Goal: Communication & Community: Answer question/provide support

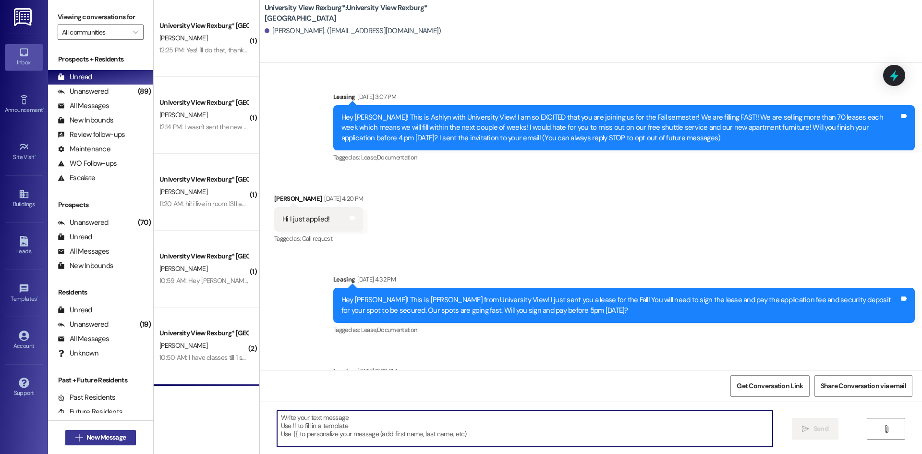
scroll to position [1087, 0]
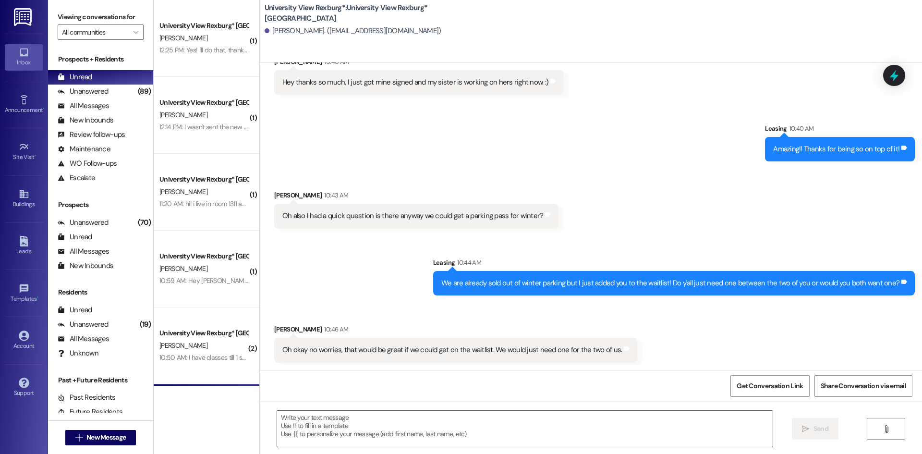
click at [102, 428] on div " New Message" at bounding box center [100, 437] width 71 height 24
click at [104, 435] on span "New Message" at bounding box center [105, 437] width 39 height 10
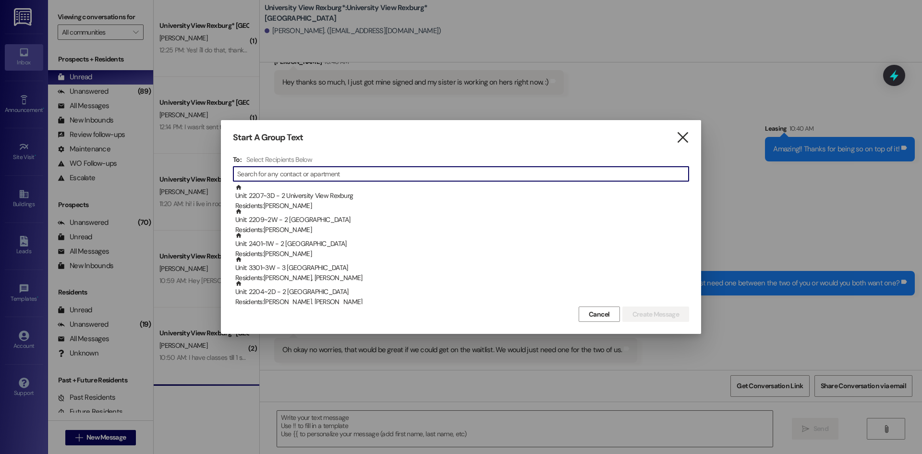
click at [683, 140] on icon "" at bounding box center [682, 137] width 13 height 10
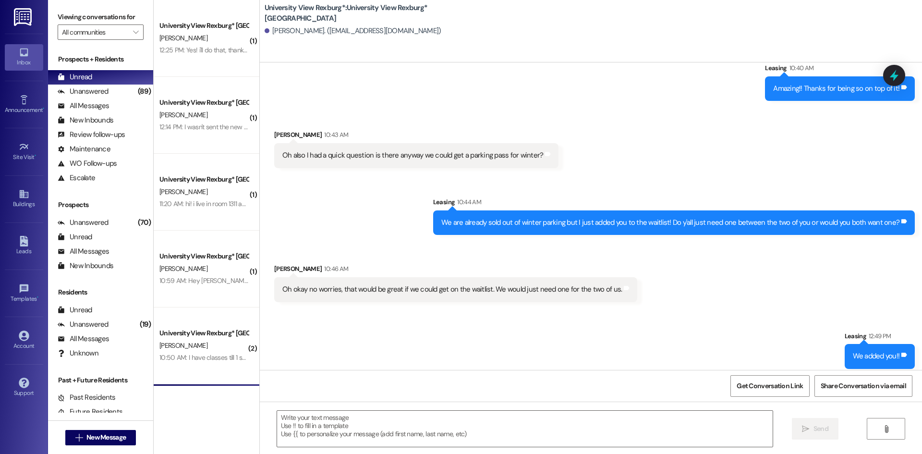
scroll to position [1154, 0]
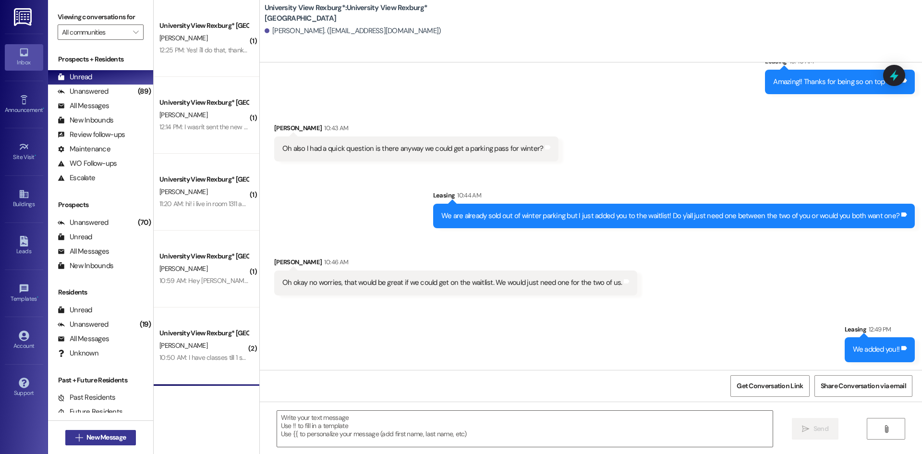
click at [109, 434] on span "New Message" at bounding box center [105, 437] width 39 height 10
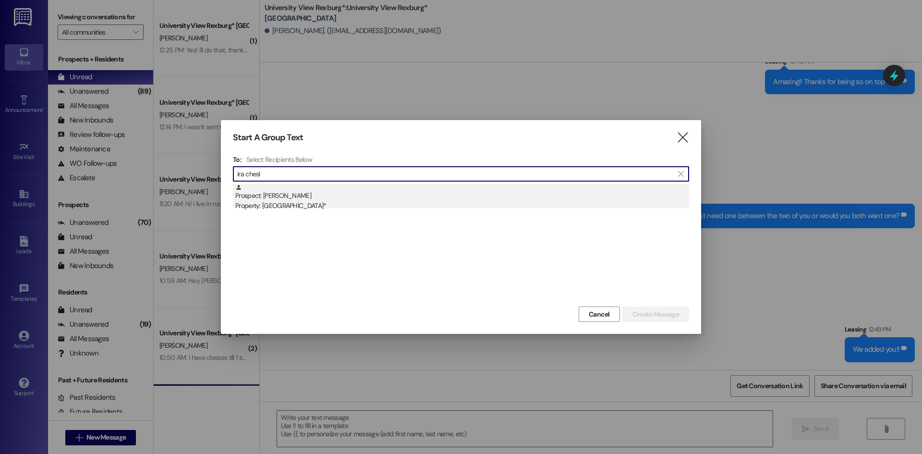
type input "ira chesl"
click at [361, 198] on div "Prospect: [PERSON_NAME] Property: University View [GEOGRAPHIC_DATA]*" at bounding box center [462, 197] width 454 height 27
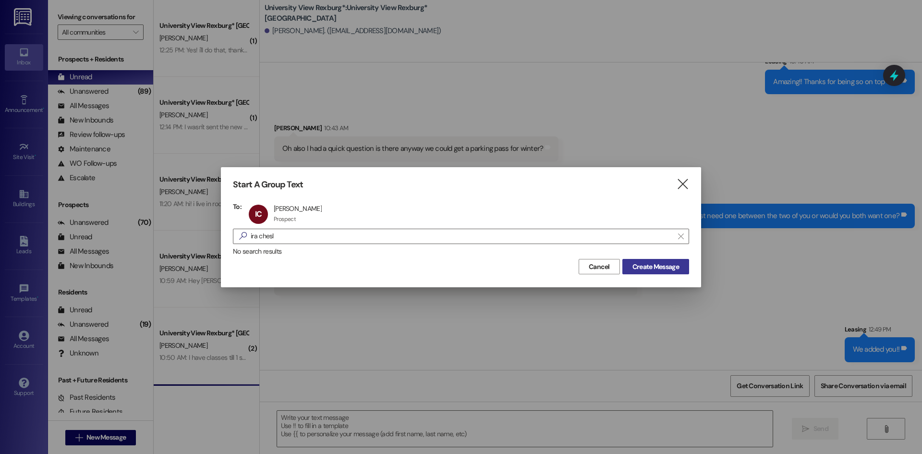
click at [642, 266] on span "Create Message" at bounding box center [655, 267] width 47 height 10
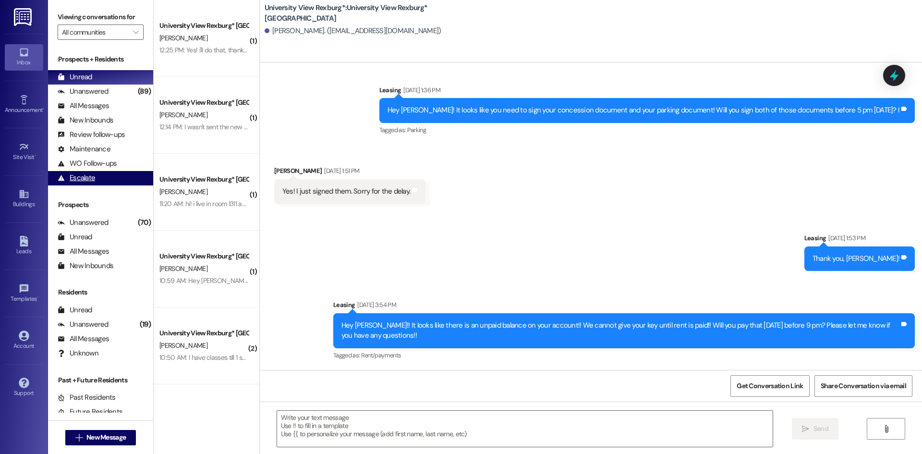
scroll to position [21, 0]
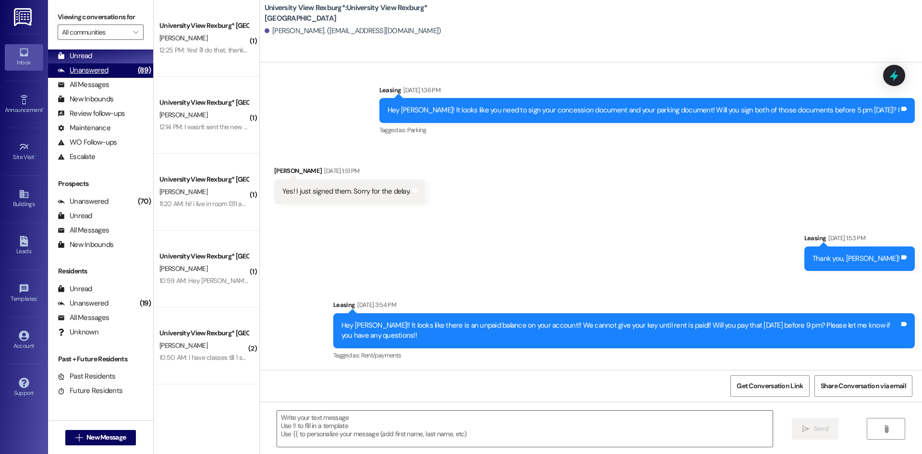
click at [90, 63] on div "Prospects + Residents Unread (0) Unread: Any message you haven't read yet will …" at bounding box center [100, 98] width 105 height 131
click at [92, 64] on div "Unanswered (89)" at bounding box center [100, 70] width 105 height 14
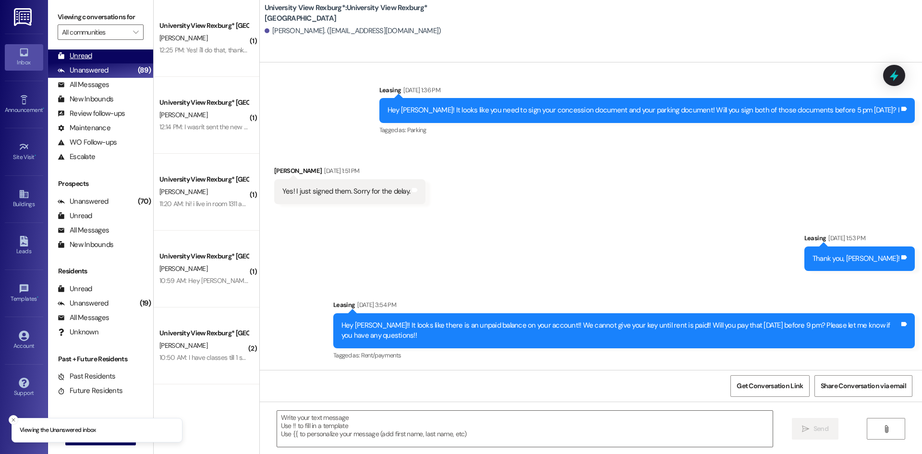
click at [93, 58] on div "Unread (0)" at bounding box center [100, 56] width 105 height 14
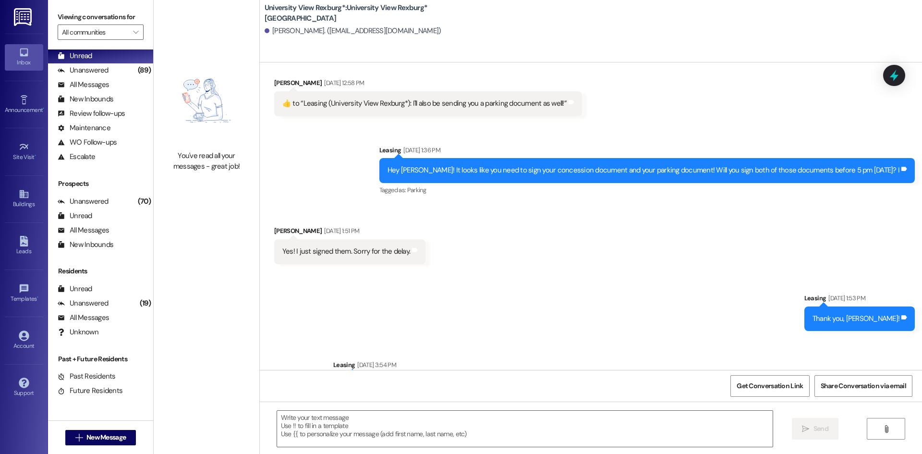
scroll to position [1029, 0]
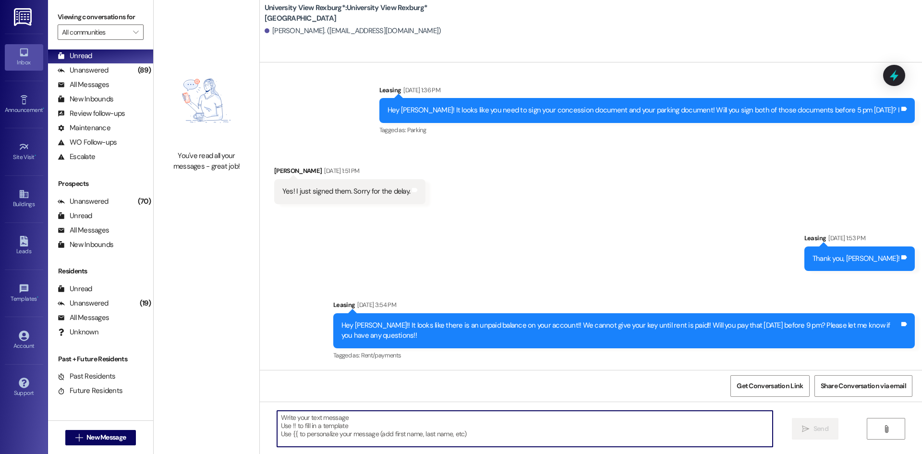
click at [473, 434] on textarea at bounding box center [524, 428] width 495 height 36
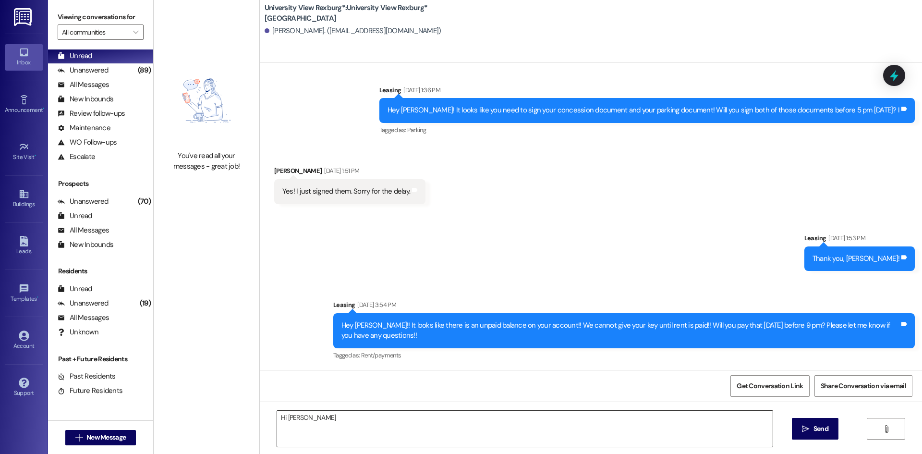
click at [338, 421] on textarea "Hi [PERSON_NAME]" at bounding box center [524, 428] width 495 height 36
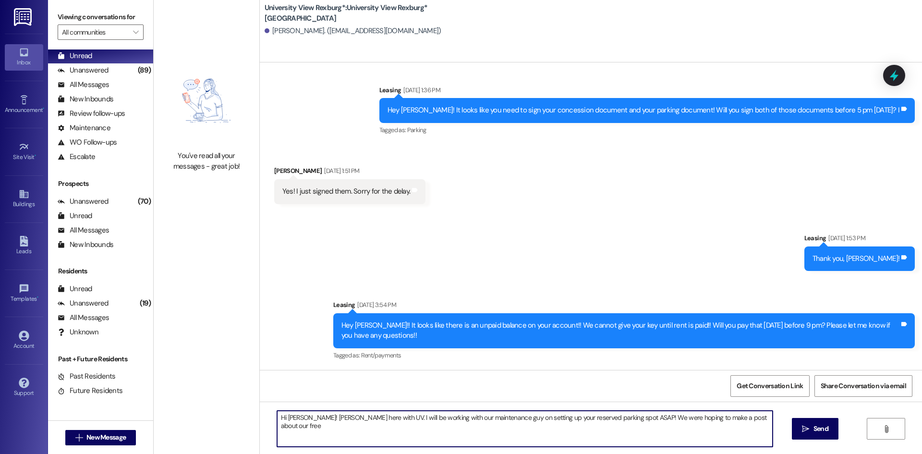
click at [748, 412] on textarea "Hi [PERSON_NAME]! [PERSON_NAME] here with UV. I will be working with our mainte…" at bounding box center [524, 428] width 495 height 36
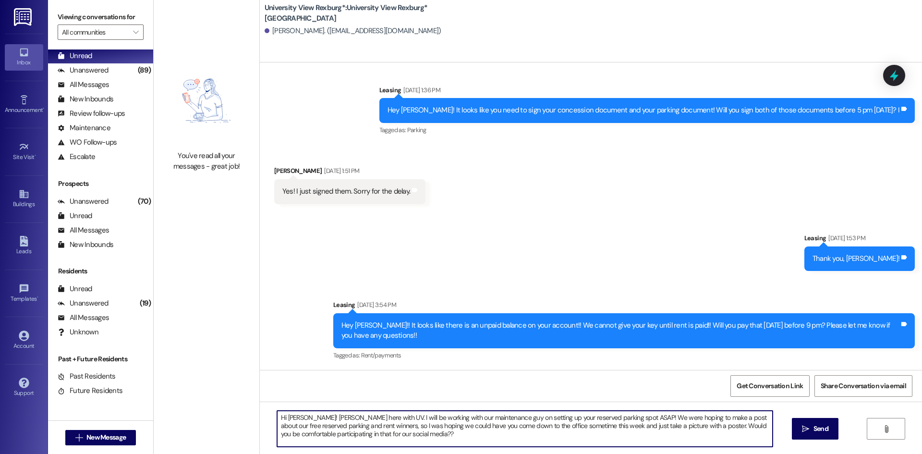
drag, startPoint x: 522, startPoint y: 436, endPoint x: 253, endPoint y: 413, distance: 270.3
click at [260, 413] on div "Hi [PERSON_NAME]! [PERSON_NAME] here with UV. I will be working with our mainte…" at bounding box center [591, 437] width 662 height 72
type textarea "Hi [PERSON_NAME]! [PERSON_NAME] here with UV. I will be working with our mainte…"
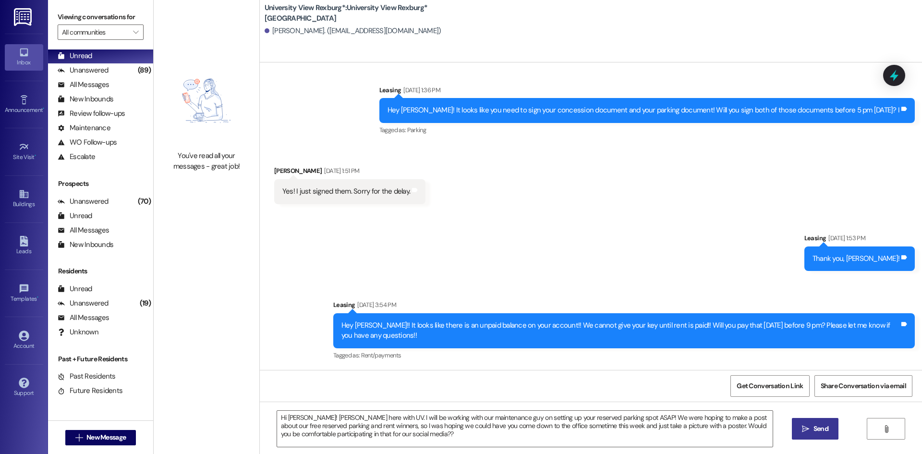
click at [812, 435] on button " Send" at bounding box center [815, 429] width 47 height 22
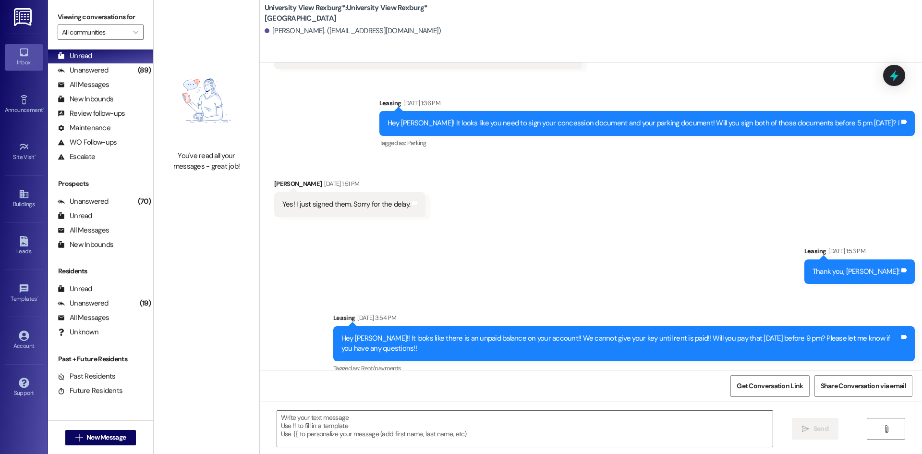
scroll to position [1117, 0]
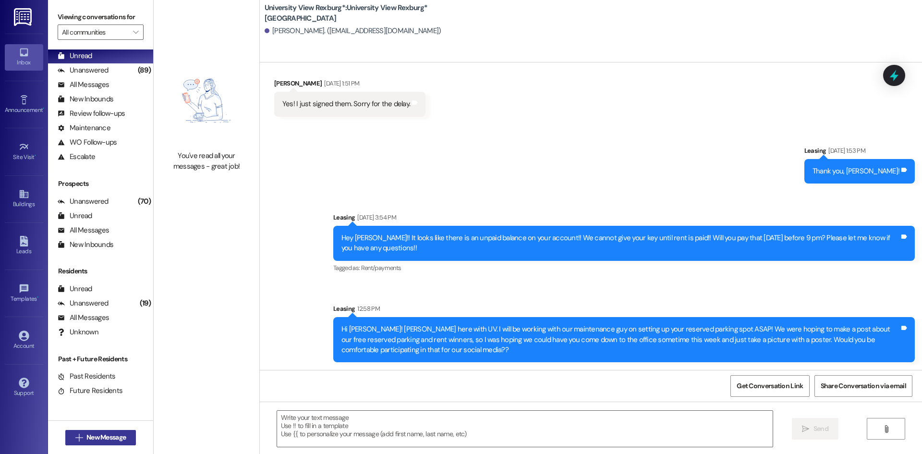
click at [122, 434] on span "New Message" at bounding box center [105, 437] width 39 height 10
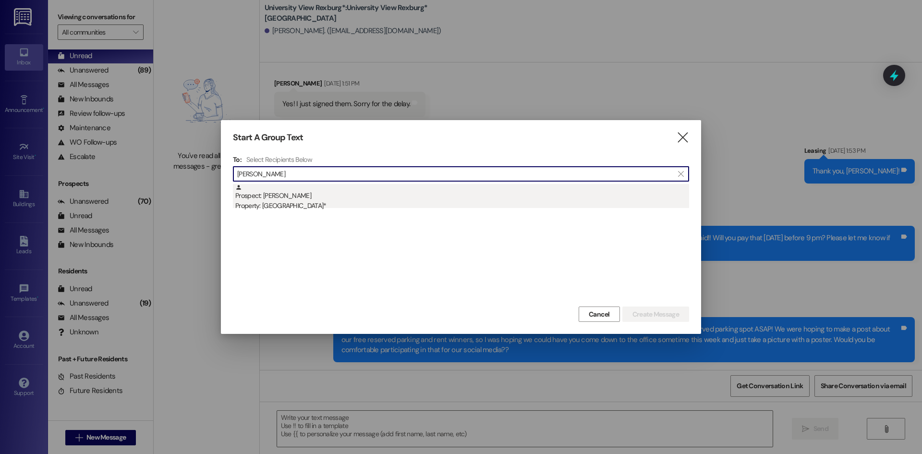
type input "[PERSON_NAME]"
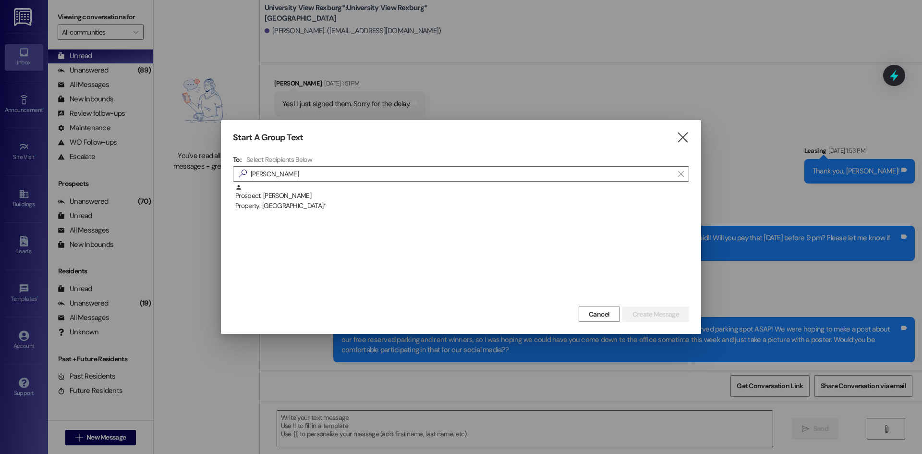
drag, startPoint x: 343, startPoint y: 197, endPoint x: 429, endPoint y: 225, distance: 90.3
click at [344, 197] on div "Prospect: [PERSON_NAME] Property: [GEOGRAPHIC_DATA]*" at bounding box center [462, 197] width 454 height 27
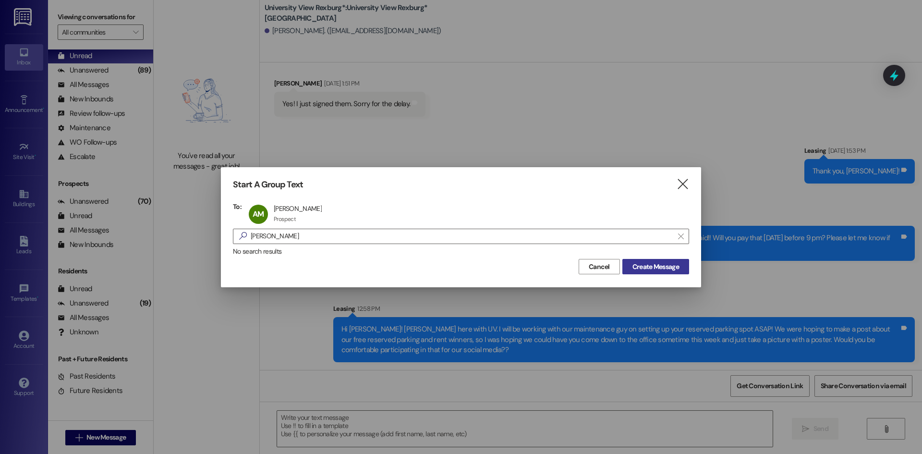
click at [641, 269] on span "Create Message" at bounding box center [655, 267] width 47 height 10
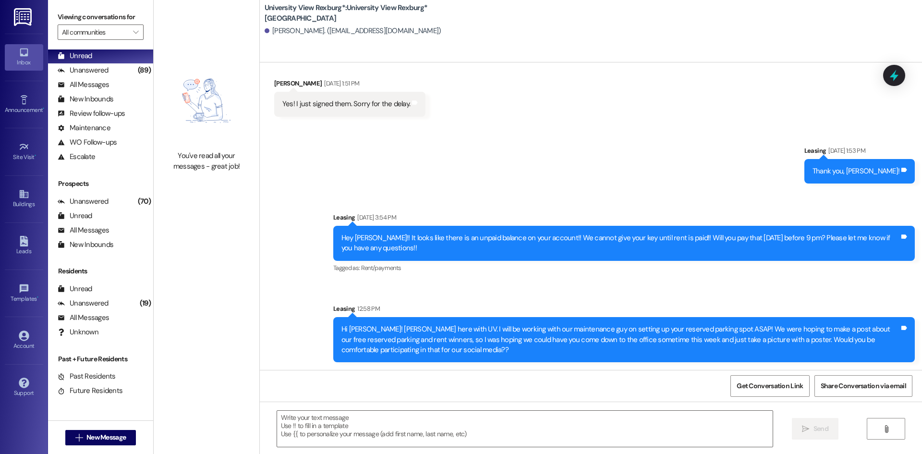
scroll to position [83, 0]
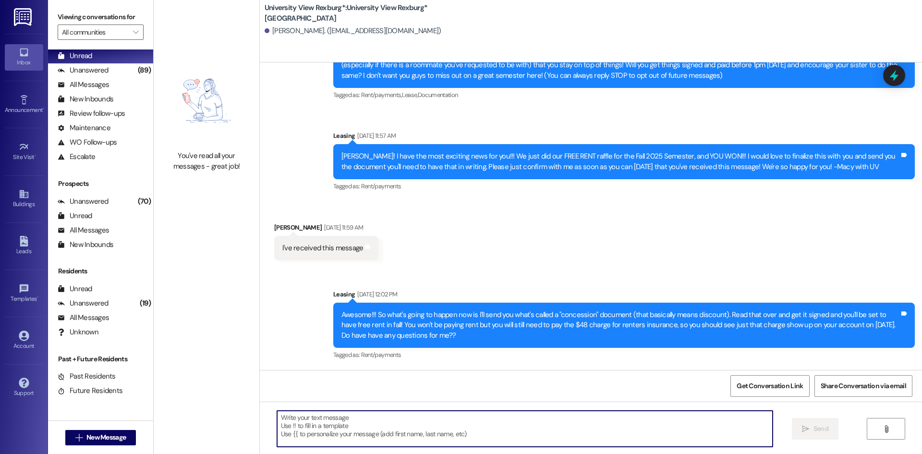
click at [472, 422] on textarea at bounding box center [524, 428] width 495 height 36
paste textarea "Hi [PERSON_NAME]! [PERSON_NAME] here with UV. I will be working with our mainte…"
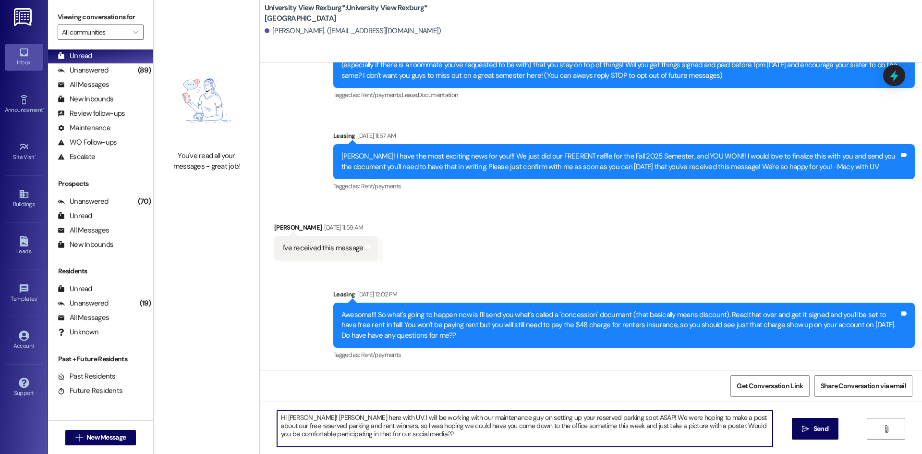
click at [286, 411] on textarea "Hi [PERSON_NAME]! [PERSON_NAME] here with UV. I will be working with our mainte…" at bounding box center [524, 428] width 495 height 36
click at [287, 413] on textarea "Hi [PERSON_NAME]! [PERSON_NAME] here with UV. I will be working with our mainte…" at bounding box center [524, 428] width 495 height 36
click at [282, 414] on textarea "Hi [PERSON_NAME]! [PERSON_NAME] here with UV. I will be working with our mainte…" at bounding box center [524, 428] width 495 height 36
drag, startPoint x: 356, startPoint y: 421, endPoint x: 601, endPoint y: 420, distance: 245.3
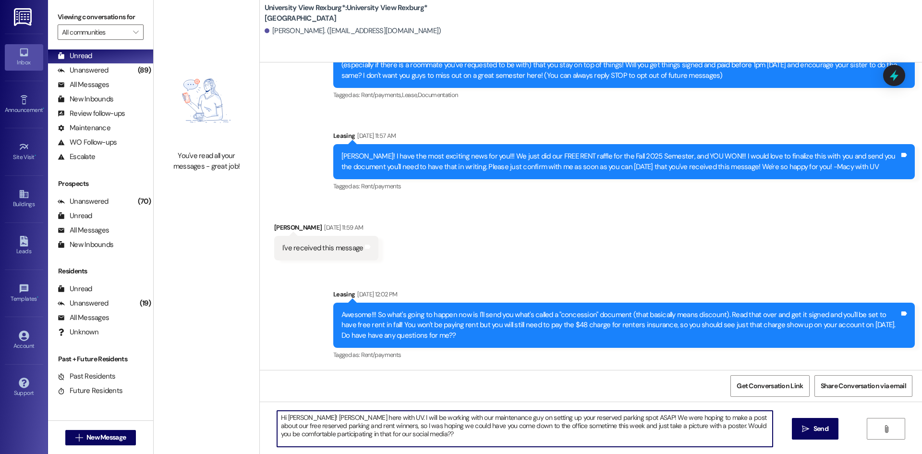
click at [601, 420] on textarea "Hi [PERSON_NAME]! [PERSON_NAME] here with UV. I will be working with our mainte…" at bounding box center [524, 428] width 495 height 36
click at [377, 430] on textarea "Hi [PERSON_NAME]! [PERSON_NAME] here with UV. I hope the good vibes of free ren…" at bounding box center [524, 428] width 495 height 36
click at [418, 435] on textarea "Hi [PERSON_NAME]! [PERSON_NAME] here with UV. I hope the good vibes of free ren…" at bounding box center [524, 428] width 495 height 36
type textarea "Hi [PERSON_NAME]! [PERSON_NAME] here with UV. I hope the good vibes of free ren…"
click at [798, 428] on button " Send" at bounding box center [815, 429] width 47 height 22
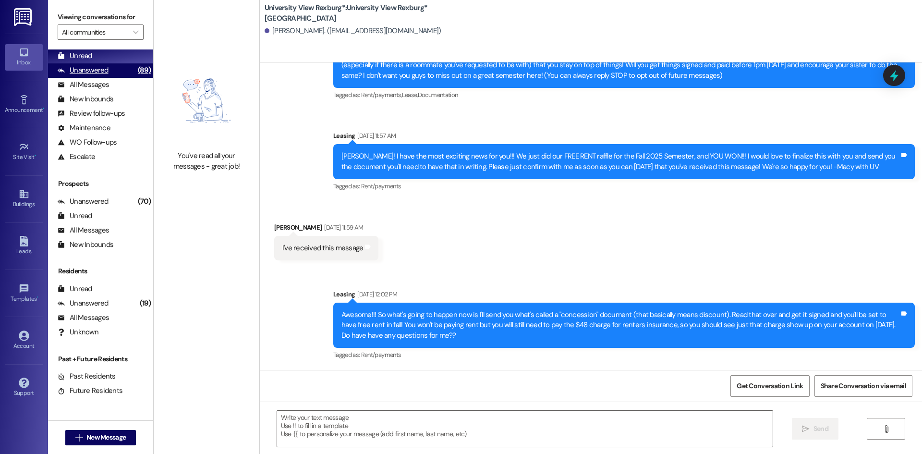
click at [107, 73] on div "Unanswered (89)" at bounding box center [100, 70] width 105 height 14
click at [98, 56] on div "Unread (0)" at bounding box center [100, 56] width 105 height 14
